Goal: Contribute content

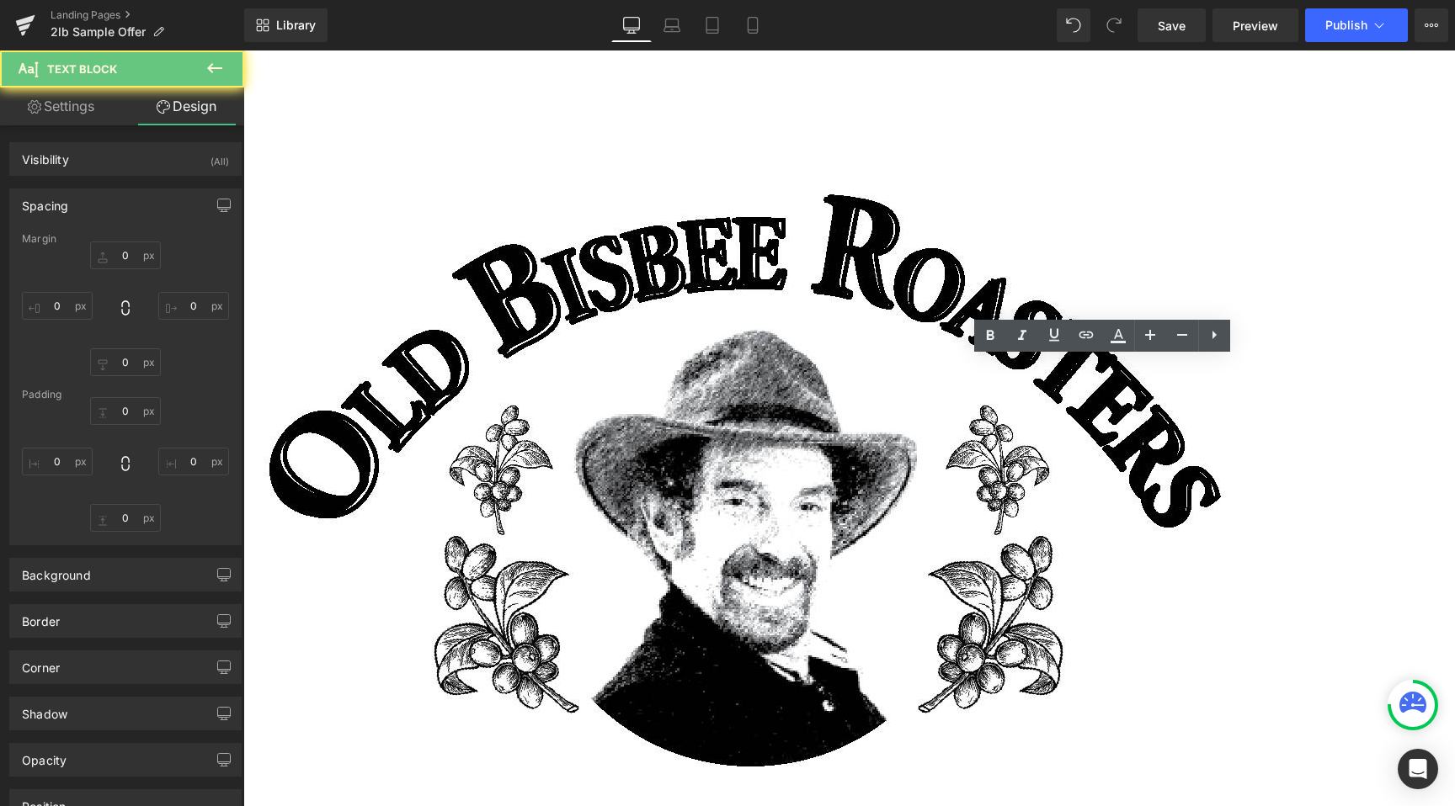
type input "0"
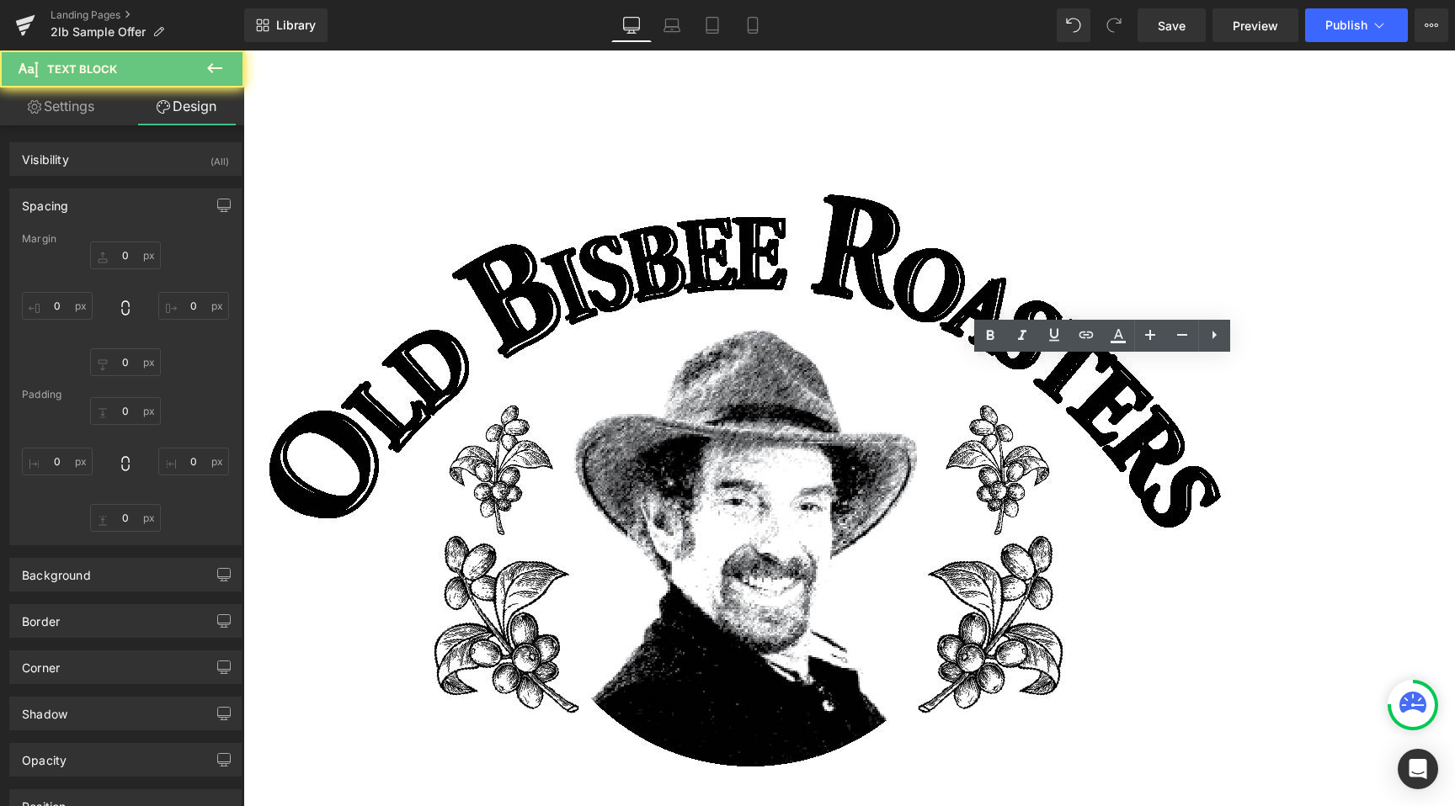
type input "0"
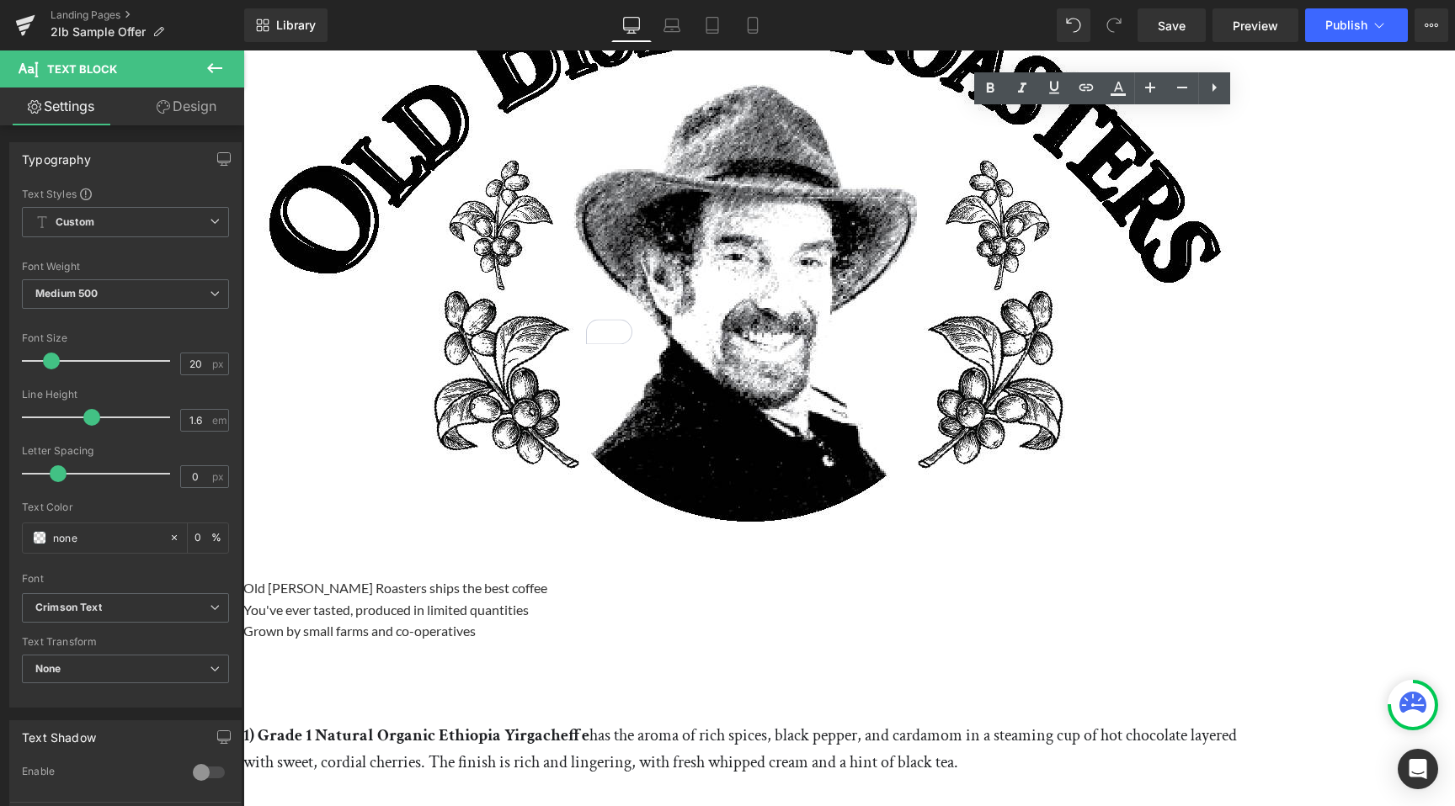
scroll to position [247, 0]
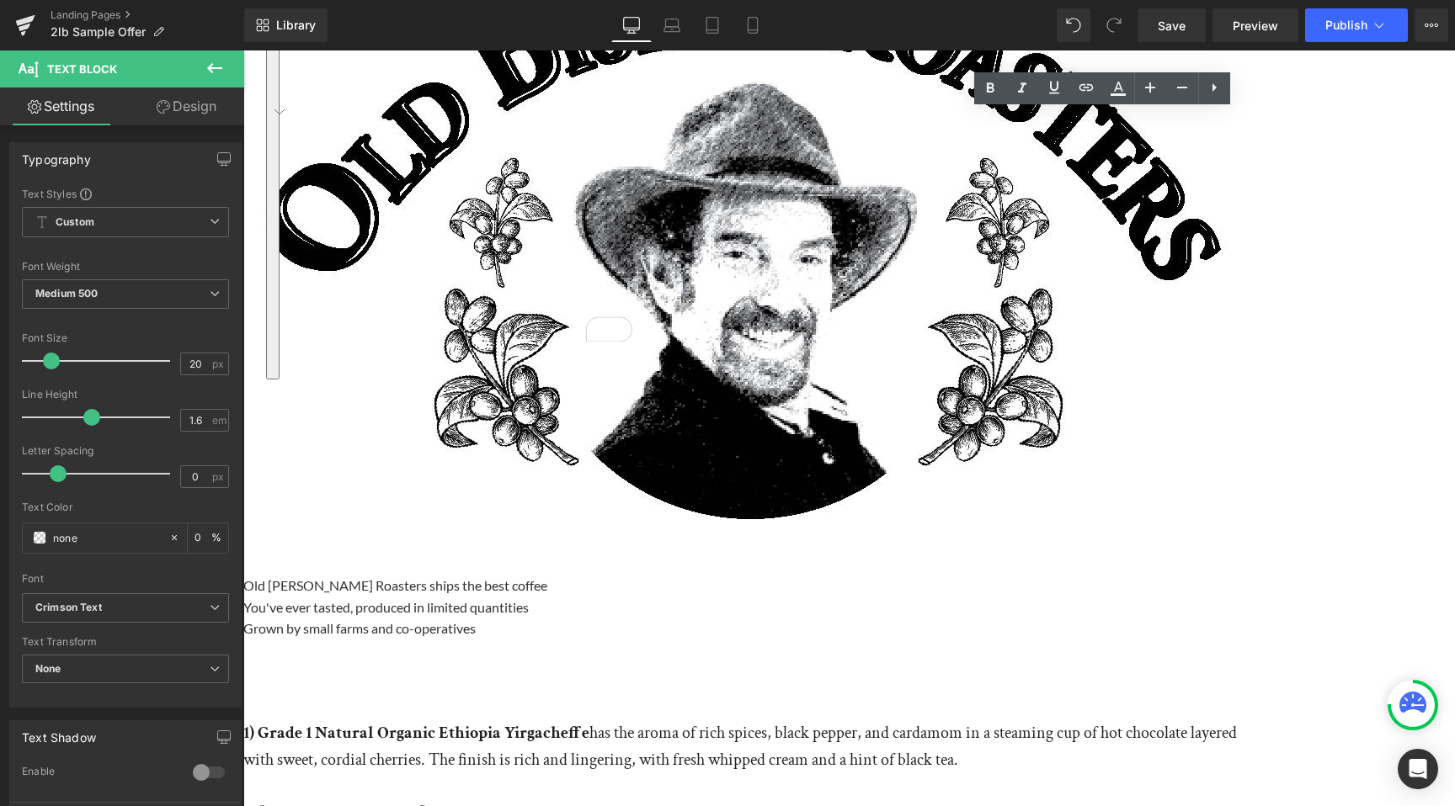
drag, startPoint x: 908, startPoint y: 370, endPoint x: 1236, endPoint y: 641, distance: 425.1
paste div "To enrich screen reader interactions, please activate Accessibility in Grammarl…"
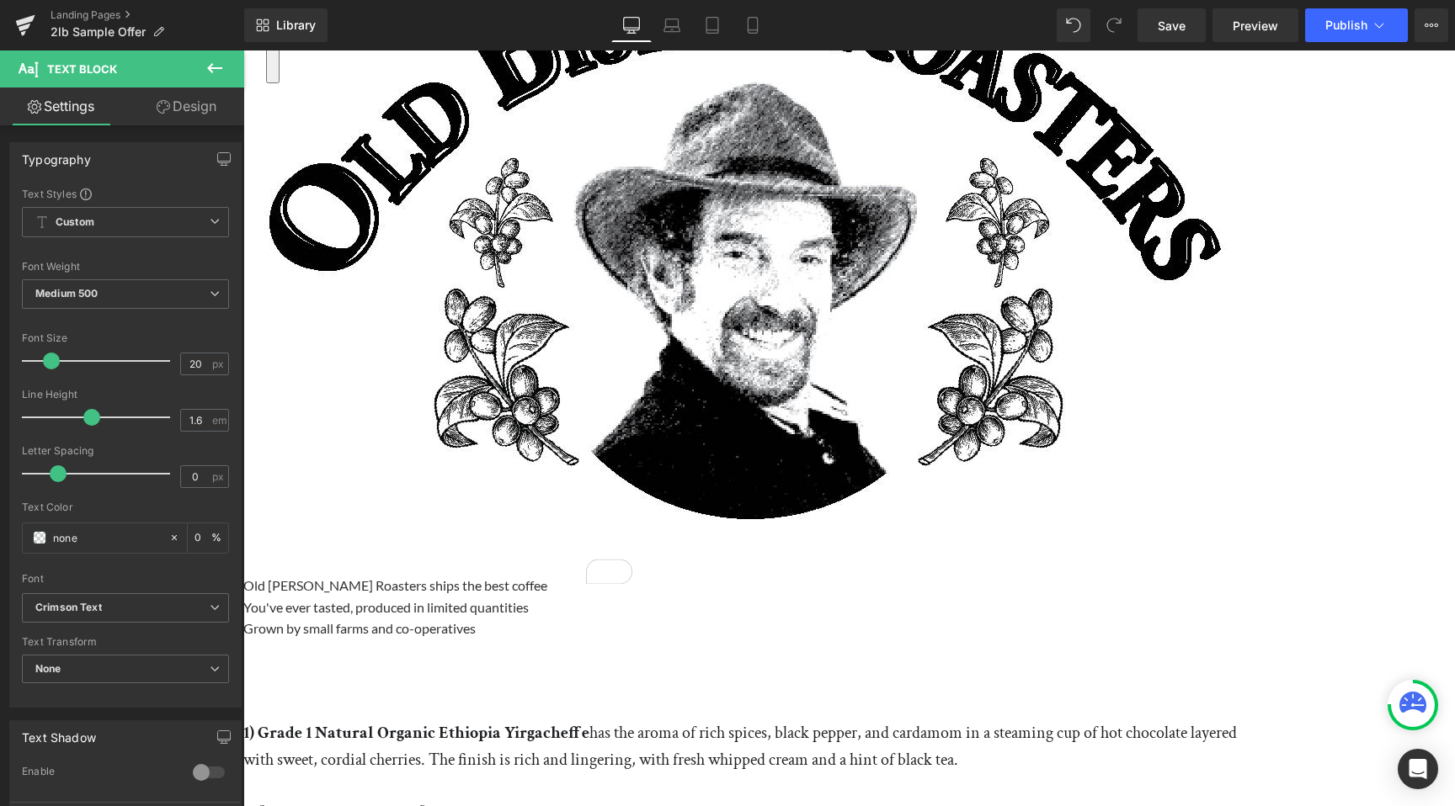
drag, startPoint x: 907, startPoint y: 527, endPoint x: 1160, endPoint y: 742, distance: 332.0
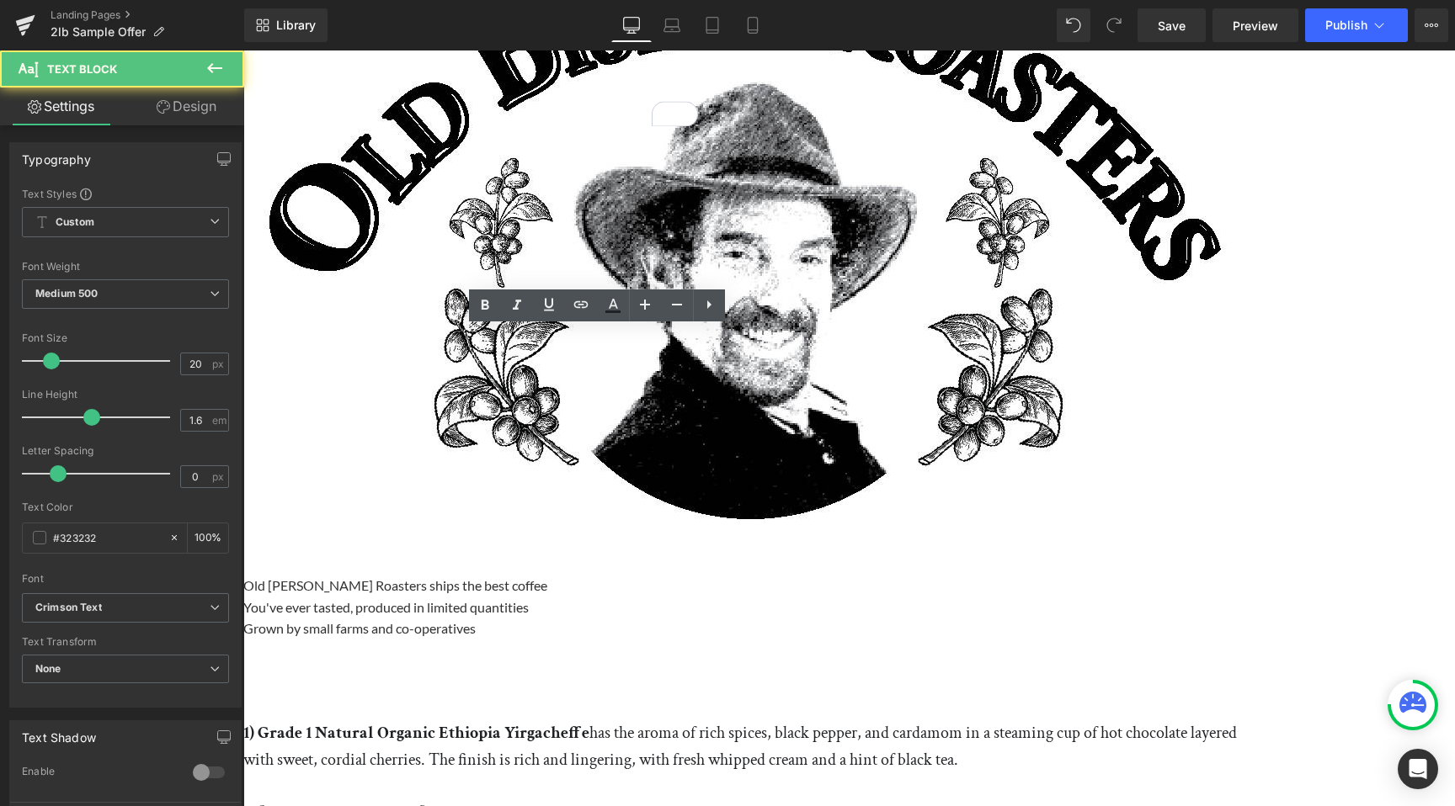
drag, startPoint x: 447, startPoint y: 637, endPoint x: 363, endPoint y: 383, distance: 267.8
click at [363, 666] on div "1) Grade 1 Natural Organic Ethiopia Yirgacheffe has the aroma of rich spices, b…" at bounding box center [748, 760] width 1010 height 189
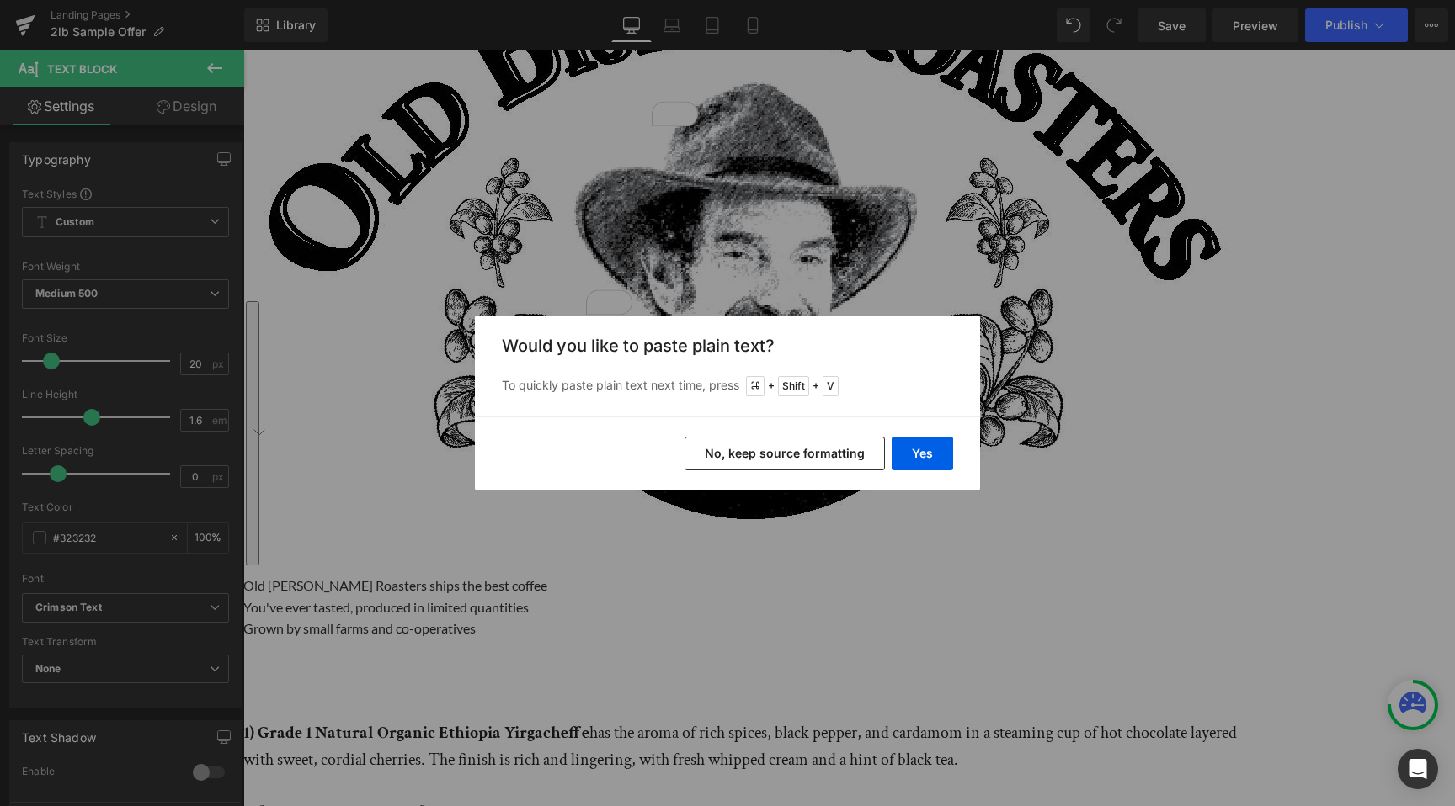
click at [830, 454] on button "No, keep source formatting" at bounding box center [784, 454] width 200 height 34
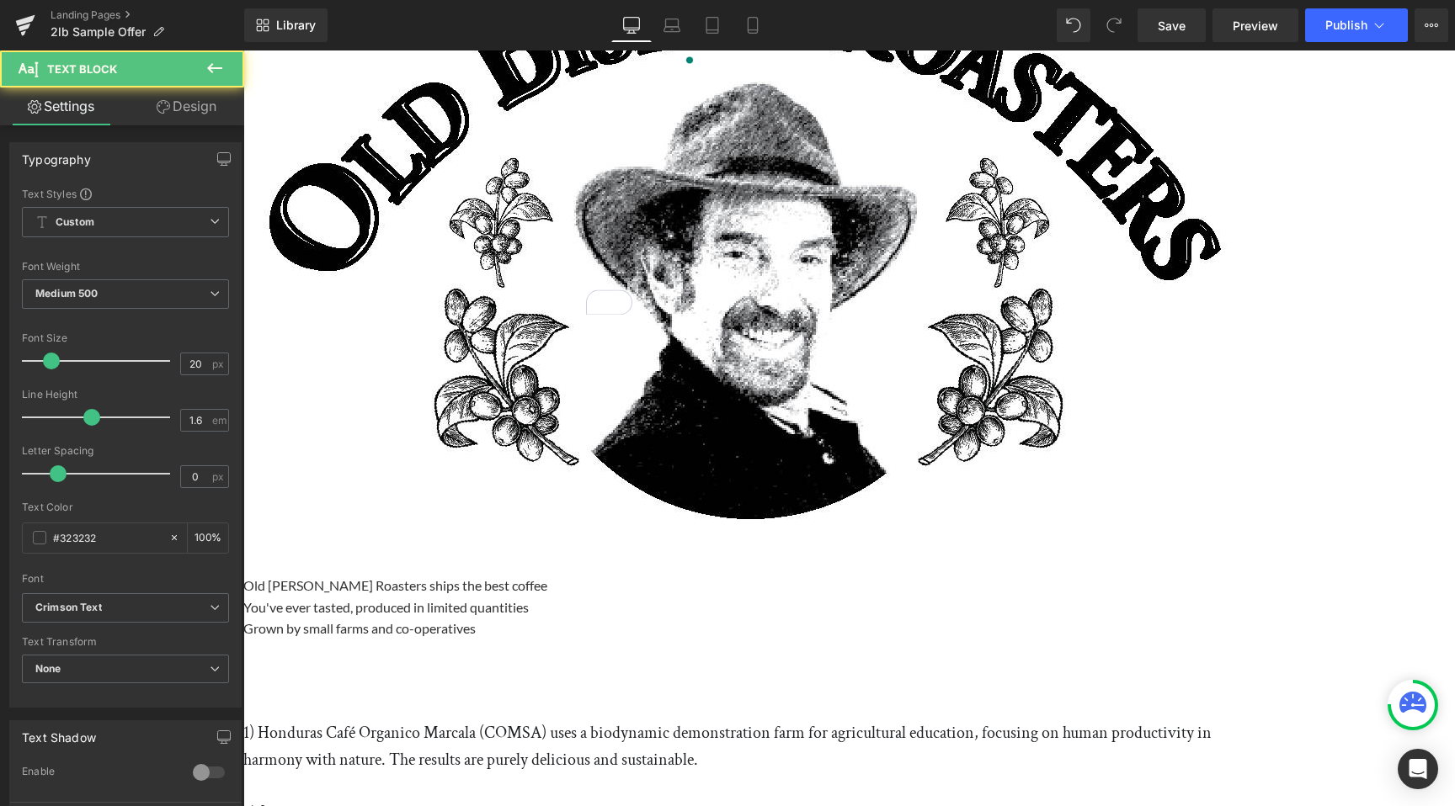
click at [777, 693] on p "To enrich screen reader interactions, please activate Accessibility in Grammarl…" at bounding box center [748, 706] width 1010 height 27
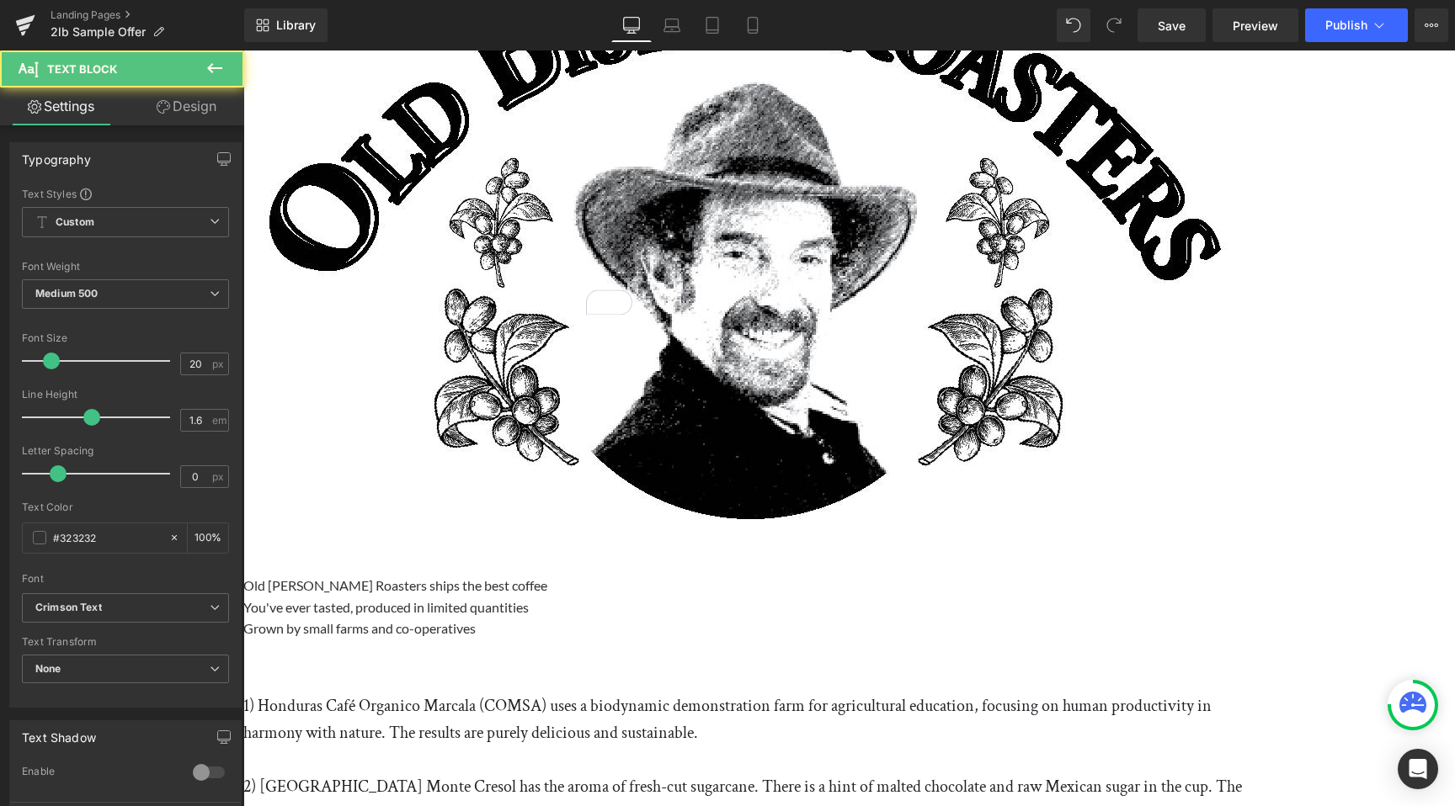
click at [370, 693] on p "1) Honduras Café Organico Marcala (COMSA) uses a biodynamic demonstration farm …" at bounding box center [748, 720] width 1010 height 54
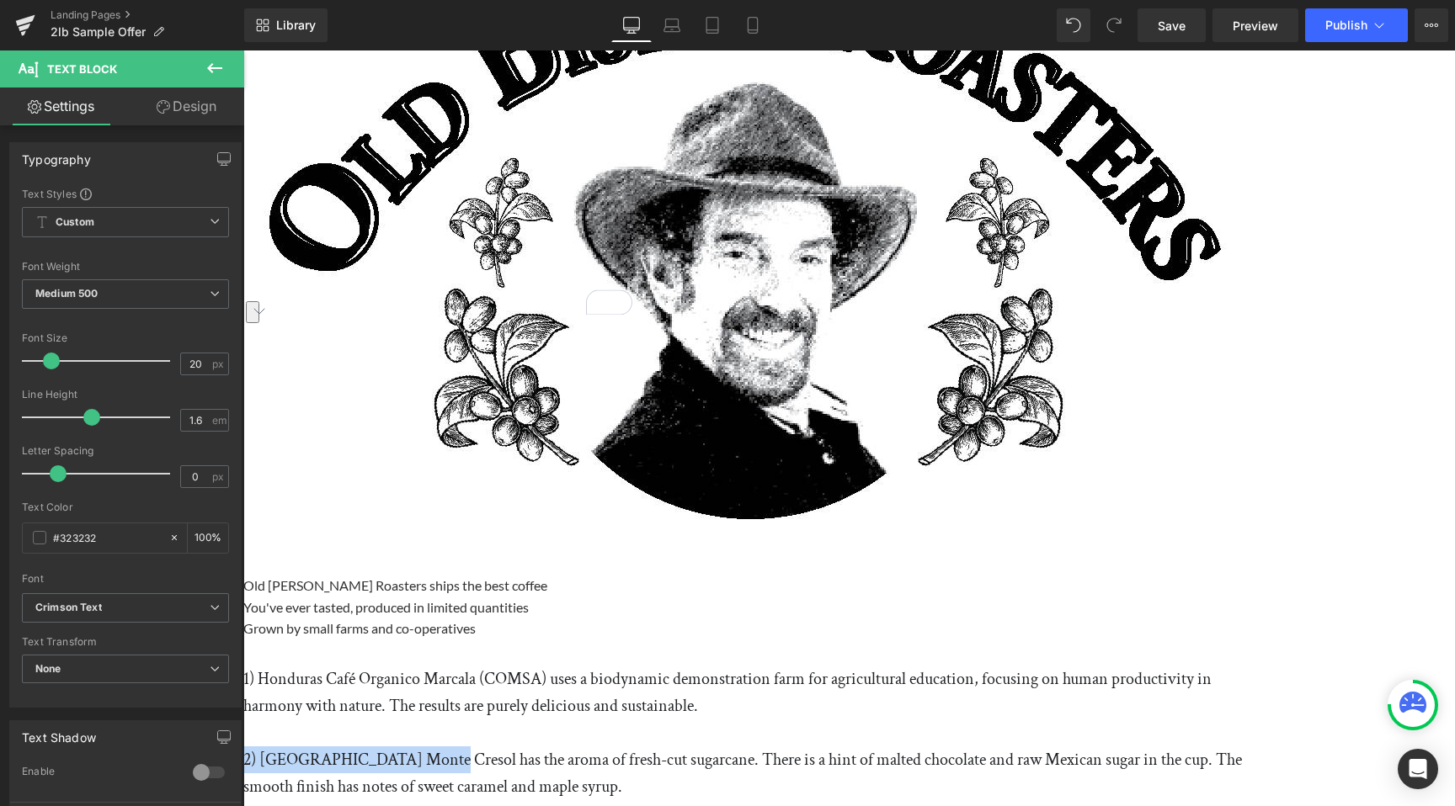
drag, startPoint x: 550, startPoint y: 476, endPoint x: 372, endPoint y: 466, distance: 177.9
click at [372, 666] on div "1) Honduras Café Organico Marcala (COMSA) uses a biodynamic demonstration farm …" at bounding box center [748, 733] width 1010 height 135
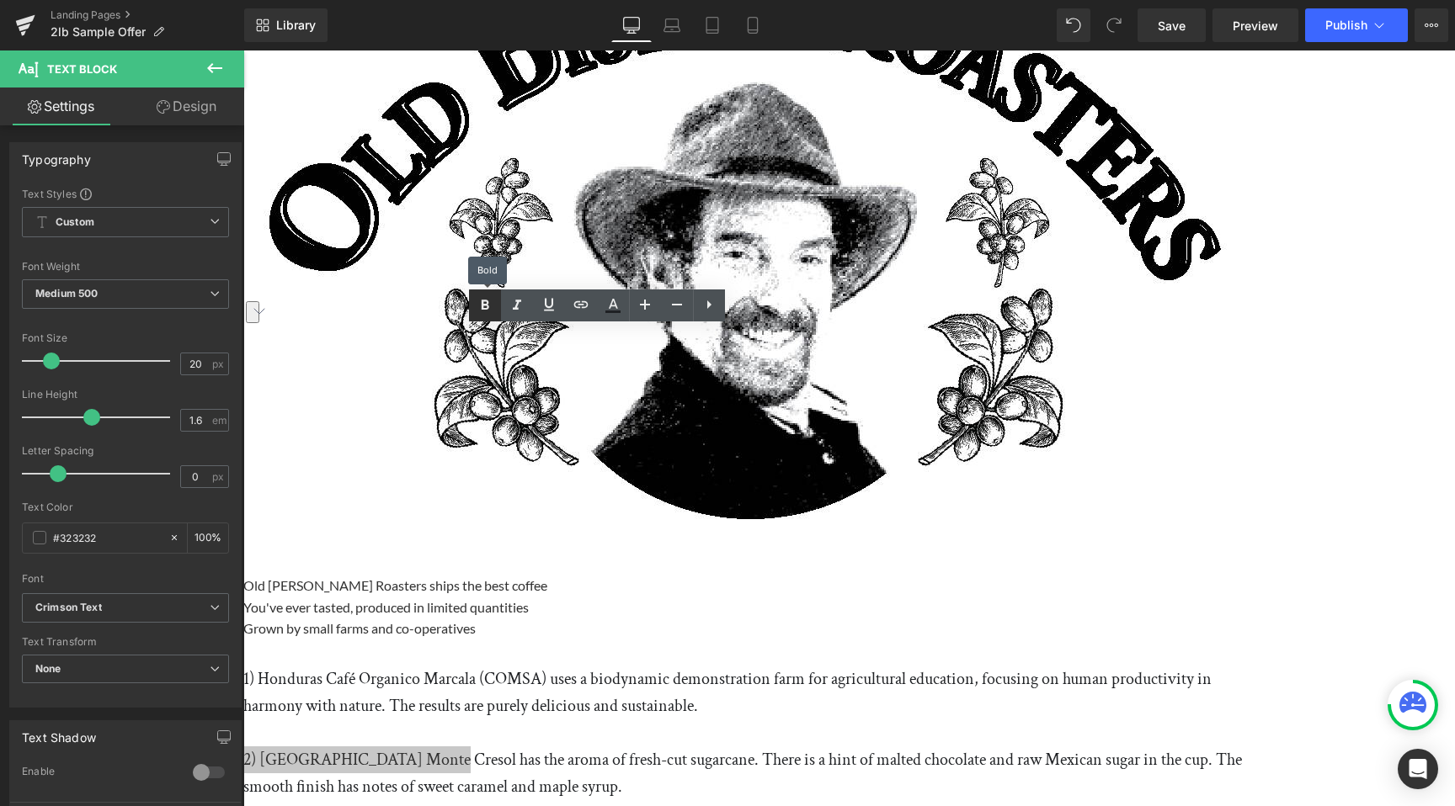
click at [479, 306] on icon at bounding box center [485, 305] width 20 height 20
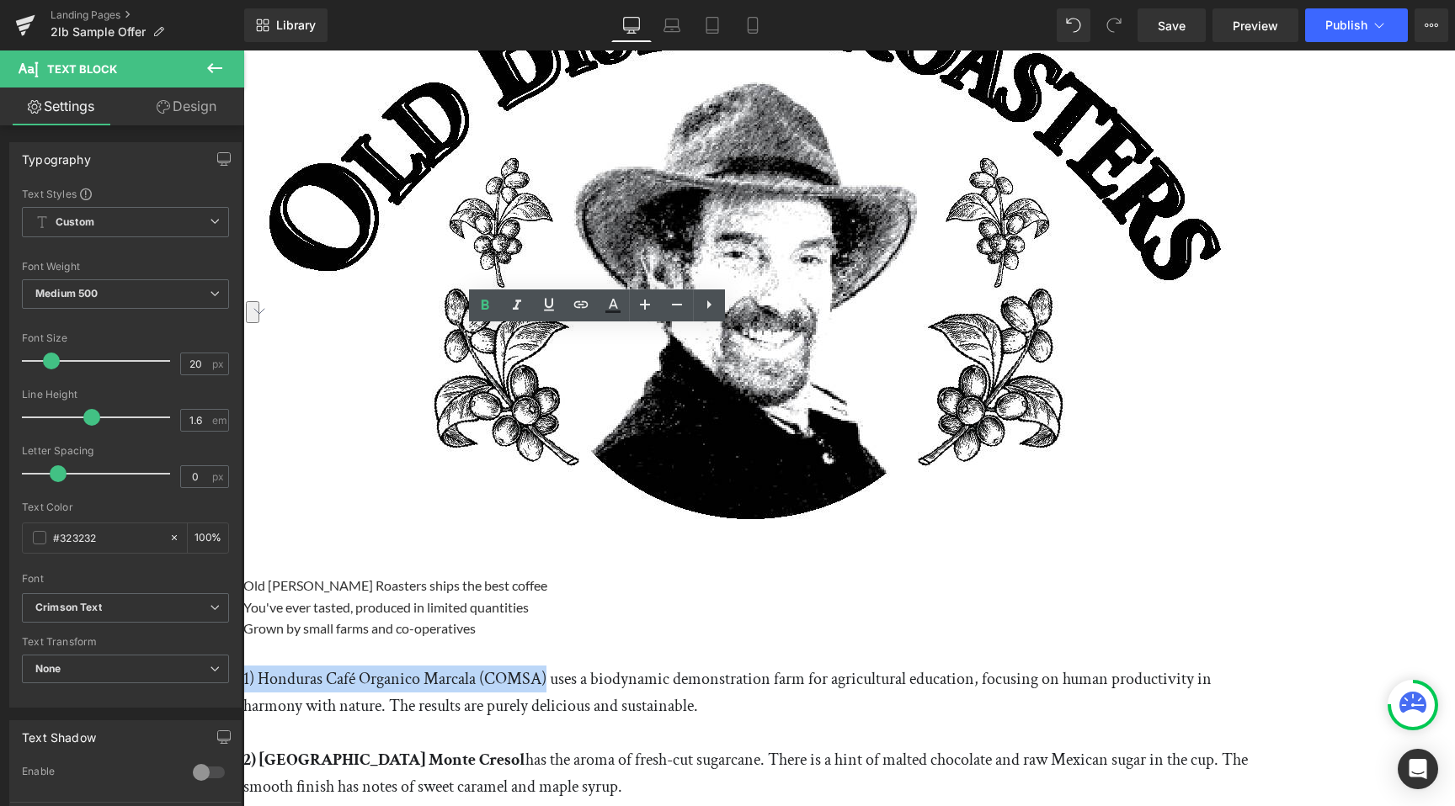
drag, startPoint x: 675, startPoint y: 339, endPoint x: 364, endPoint y: 344, distance: 311.5
click at [364, 666] on div "1) Honduras Café Organico Marcala (COMSA) uses a biodynamic demonstration farm …" at bounding box center [748, 733] width 1010 height 135
click at [491, 304] on icon at bounding box center [485, 305] width 20 height 20
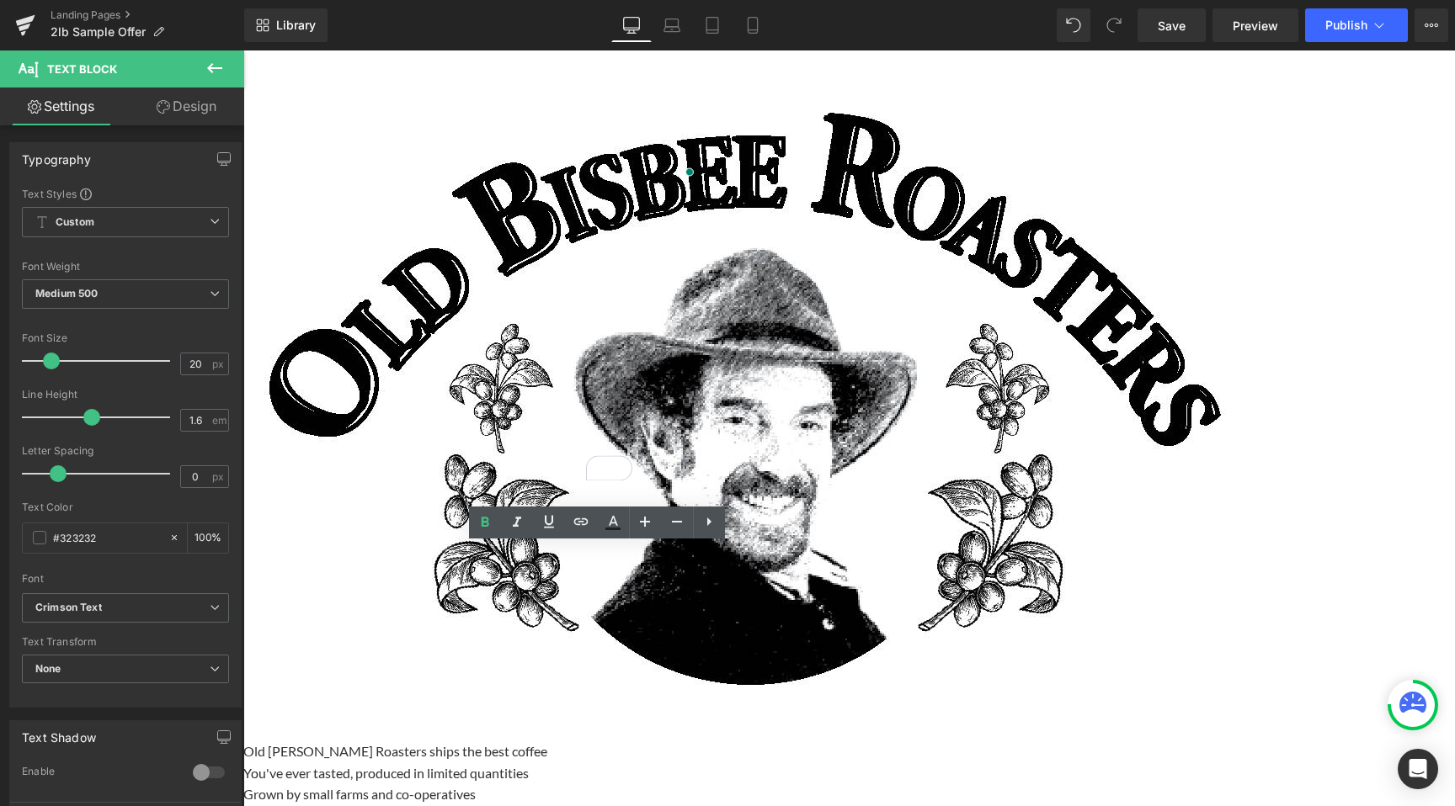
scroll to position [0, 0]
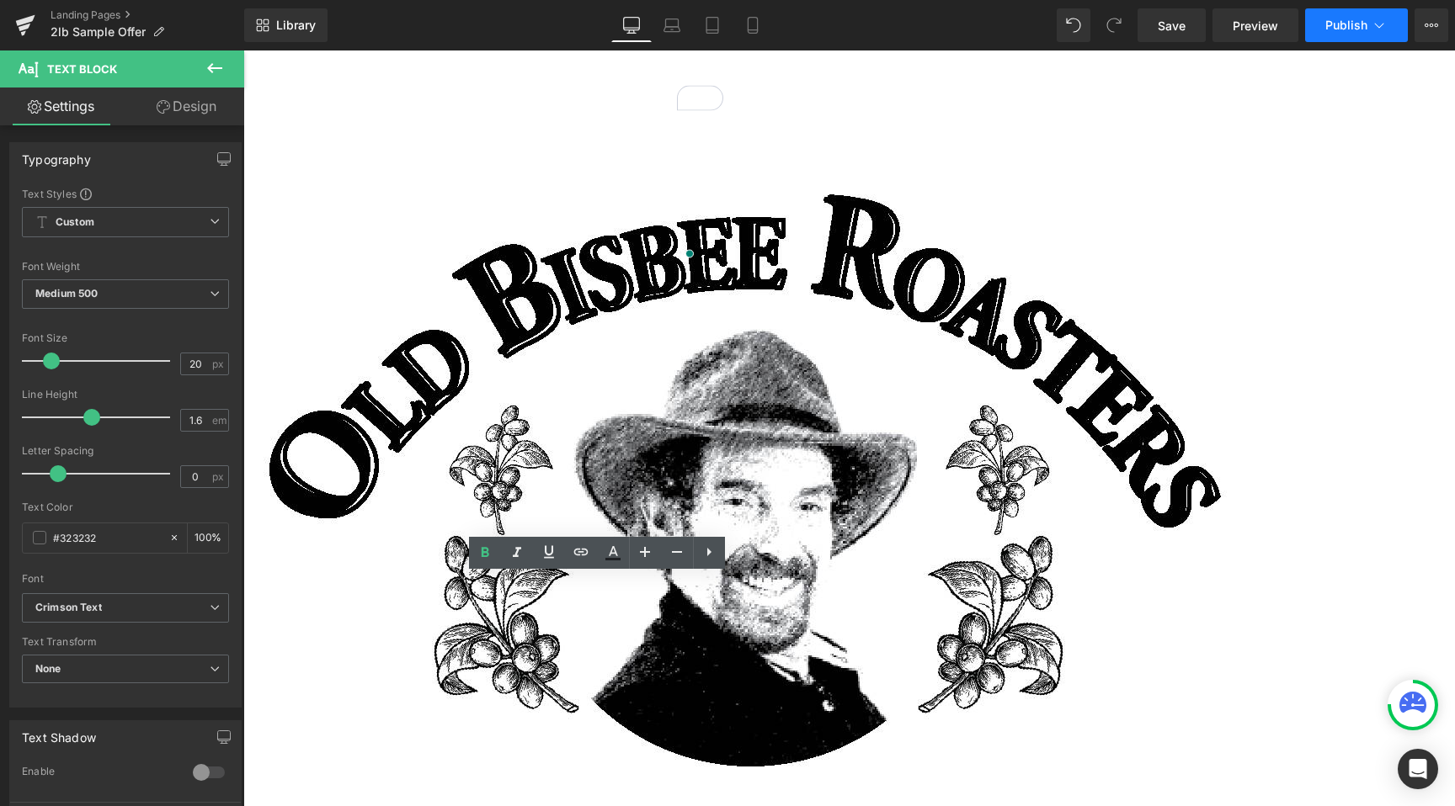
click at [1348, 32] on span "Publish" at bounding box center [1346, 25] width 42 height 13
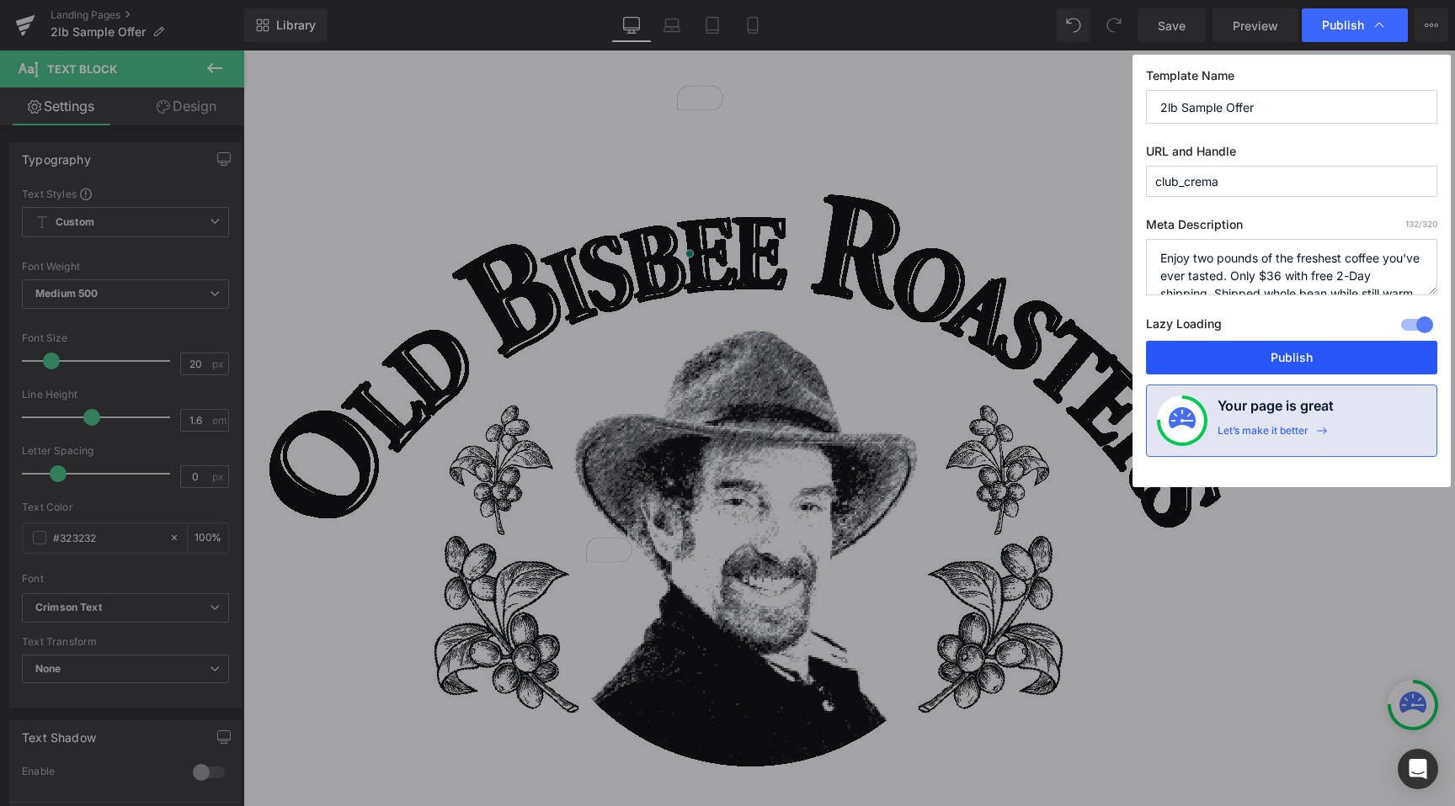
click at [1267, 359] on button "Publish" at bounding box center [1291, 358] width 291 height 34
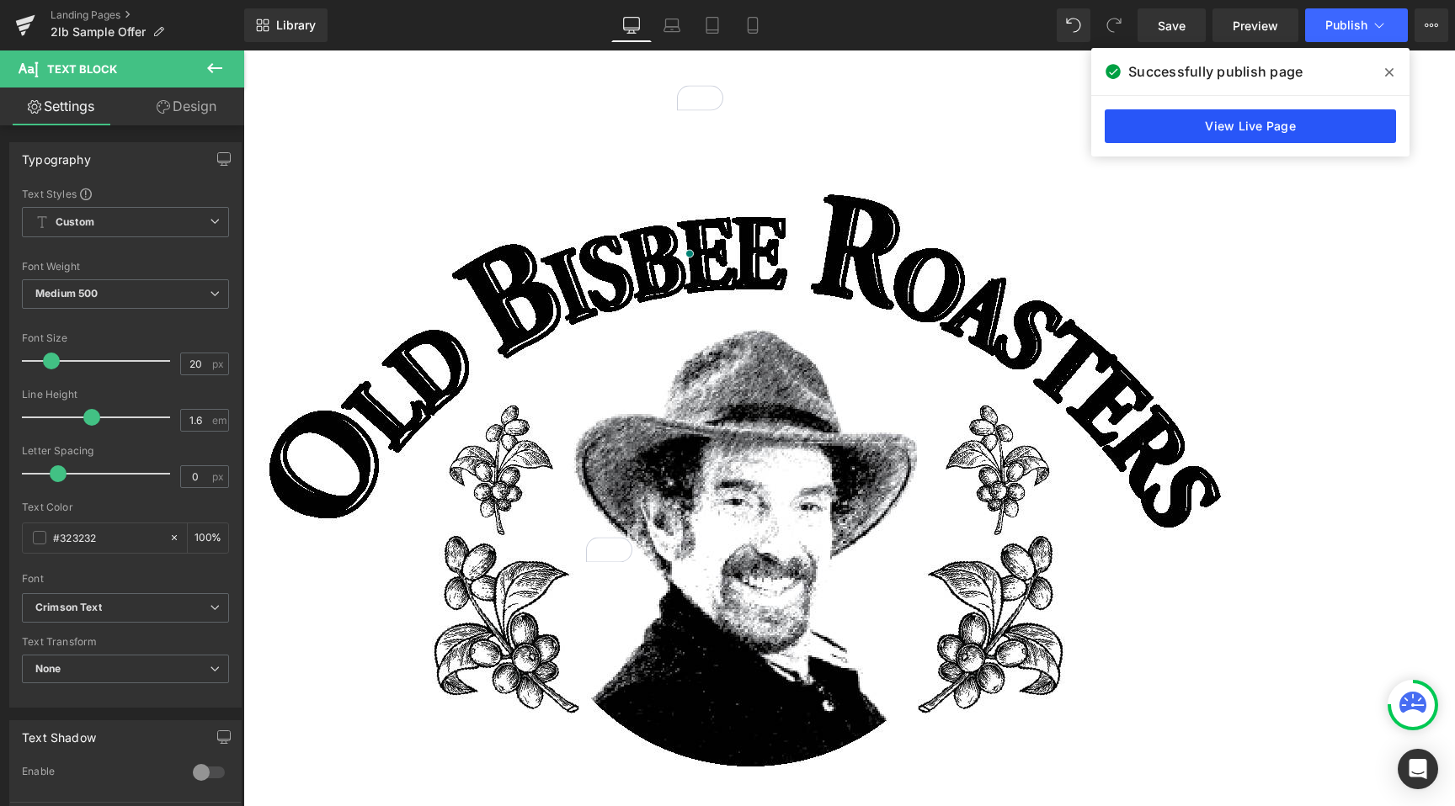
click at [1253, 125] on link "View Live Page" at bounding box center [1249, 126] width 291 height 34
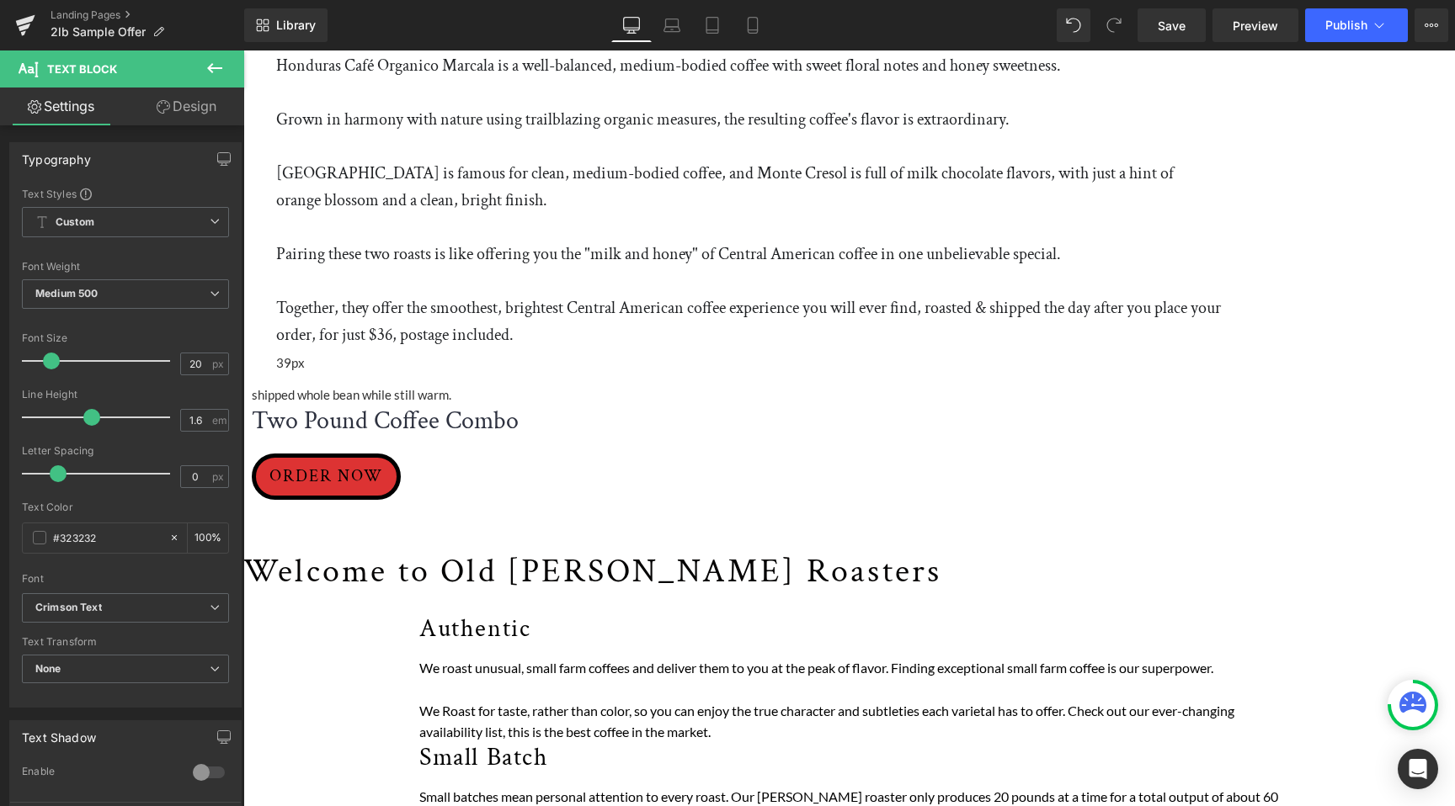
scroll to position [1458, 0]
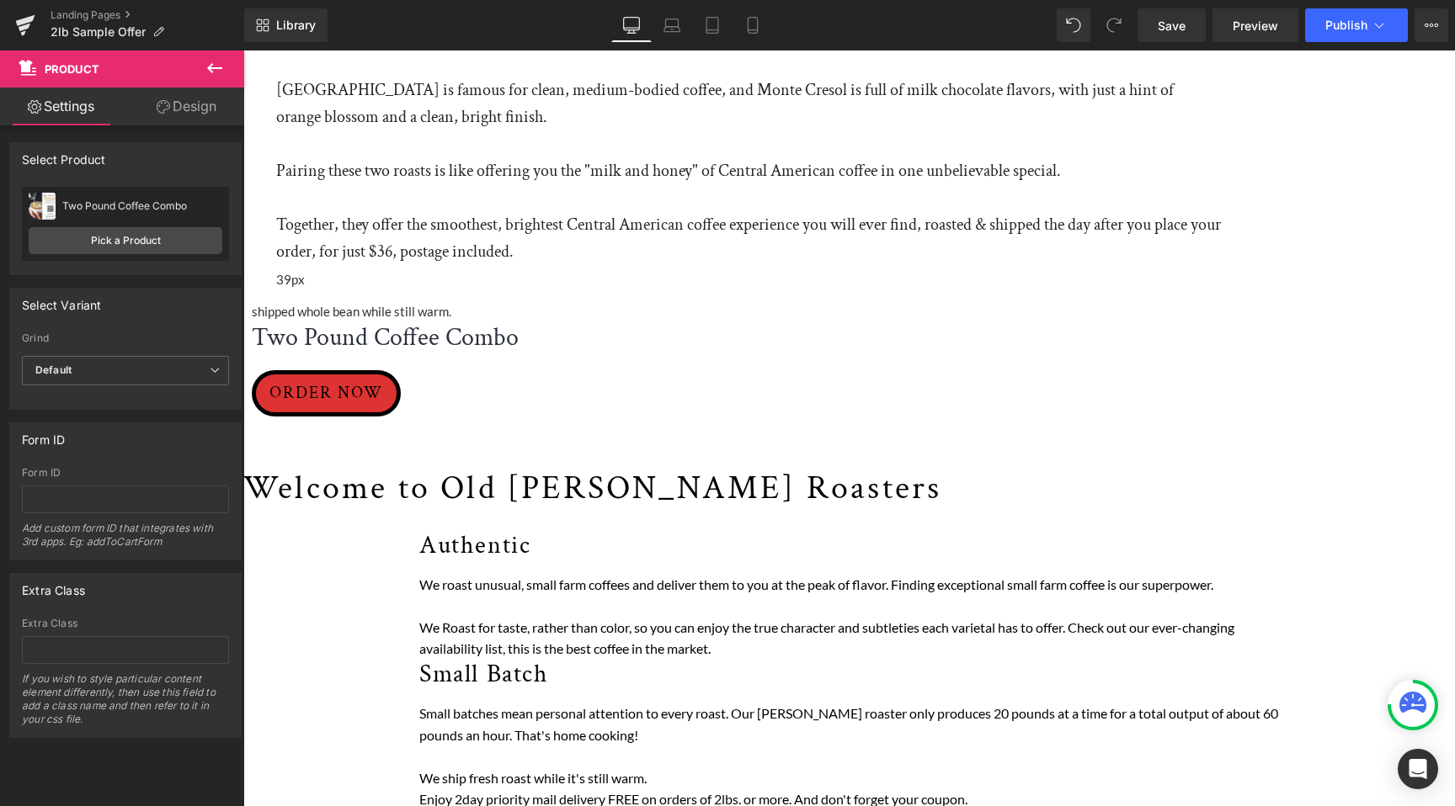
drag, startPoint x: 990, startPoint y: 488, endPoint x: 998, endPoint y: 563, distance: 75.3
click at [998, 563] on div "Hero Banner Row Text Block Image Old [PERSON_NAME] Roasters ships the best coff…" at bounding box center [848, 741] width 1211 height 4348
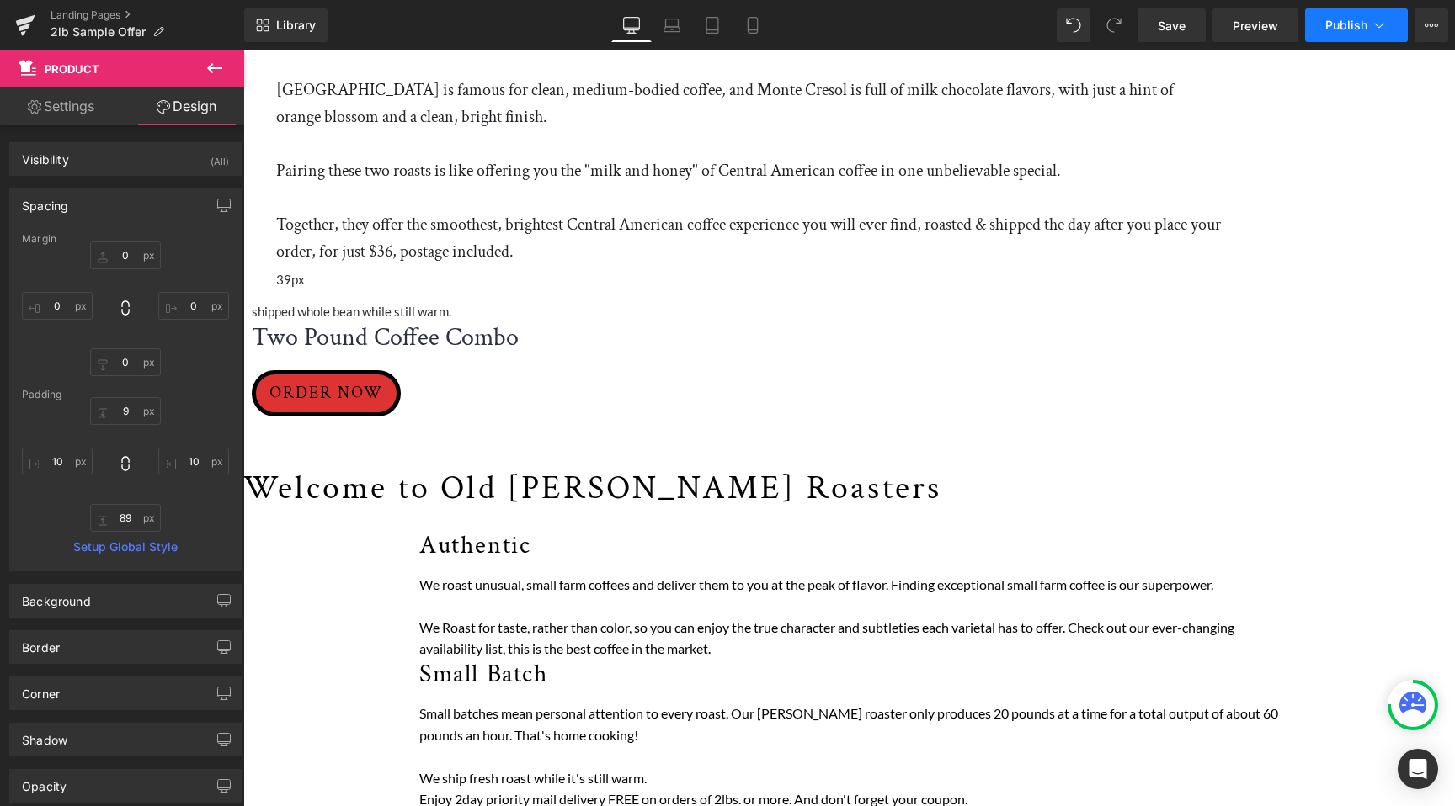
click at [1320, 22] on button "Publish" at bounding box center [1356, 25] width 103 height 34
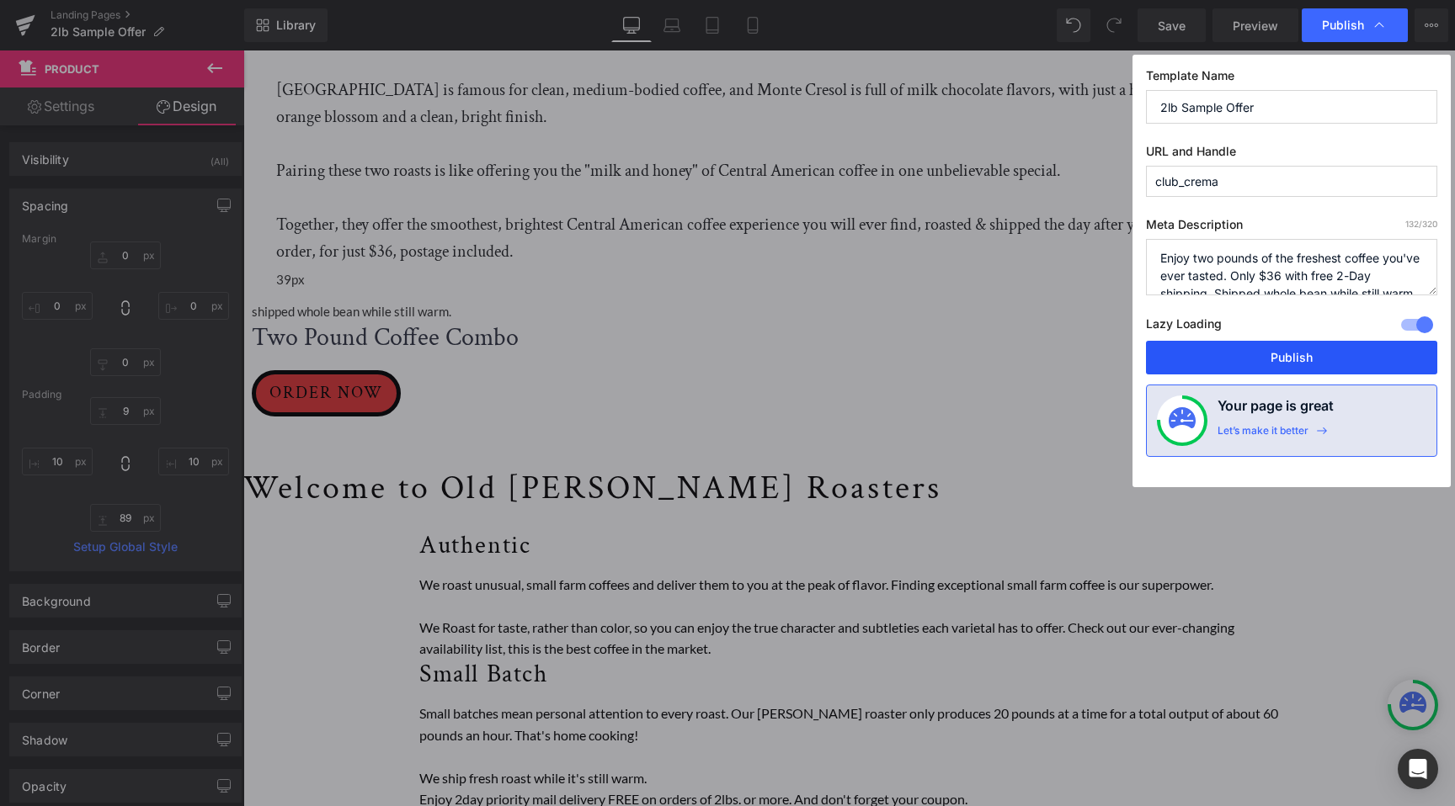
click at [1283, 358] on button "Publish" at bounding box center [1291, 358] width 291 height 34
